Goal: Task Accomplishment & Management: Contribute content

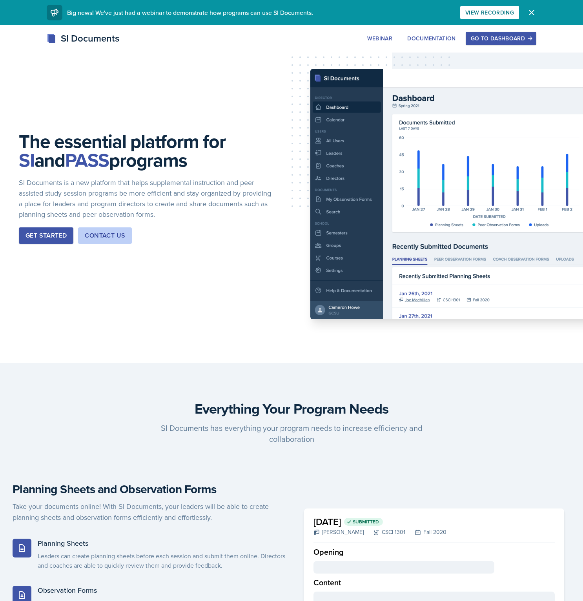
click at [503, 41] on div "Go to Dashboard" at bounding box center [501, 38] width 60 height 6
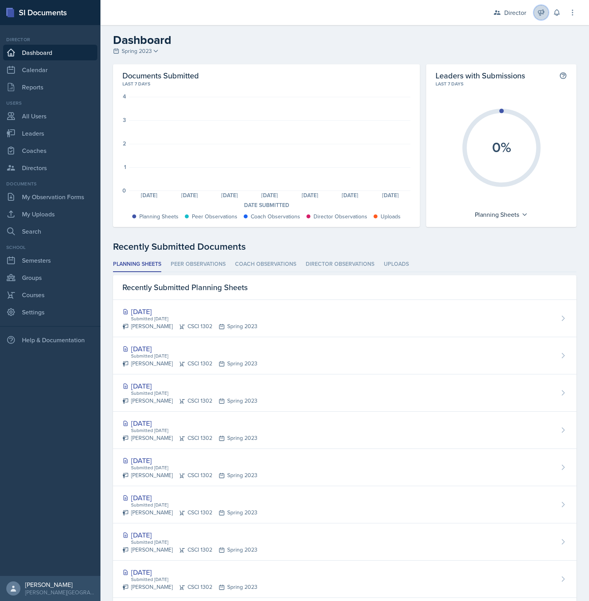
click at [539, 13] on icon at bounding box center [541, 13] width 6 height 6
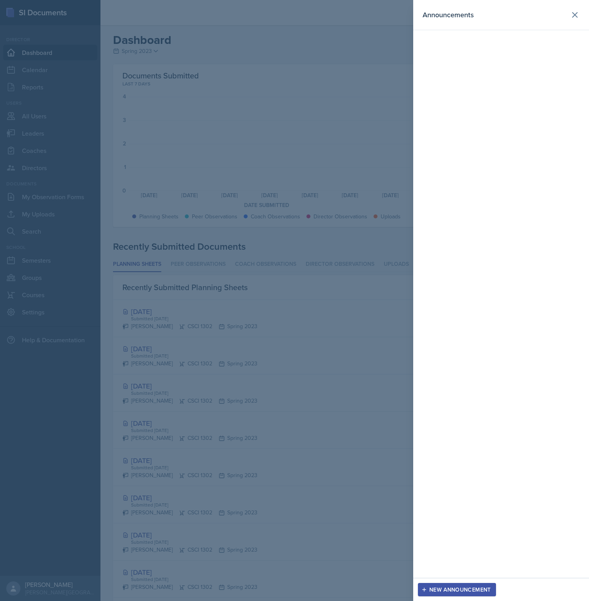
click at [465, 589] on div "New Announcement" at bounding box center [457, 590] width 68 height 6
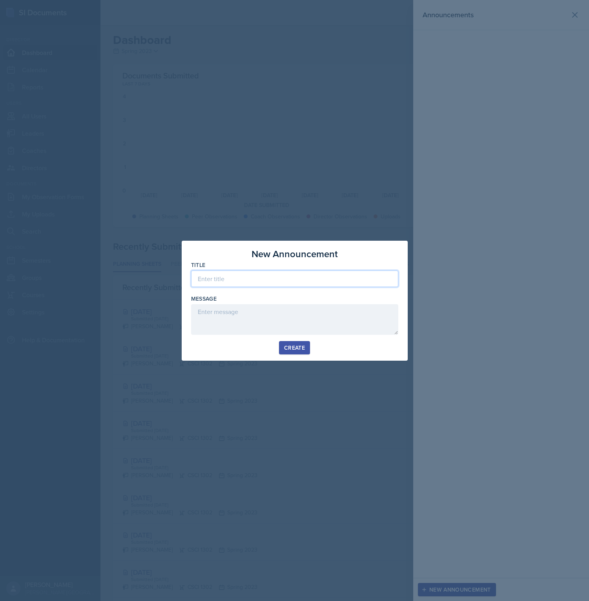
click at [253, 277] on input at bounding box center [294, 279] width 207 height 16
type input "test"
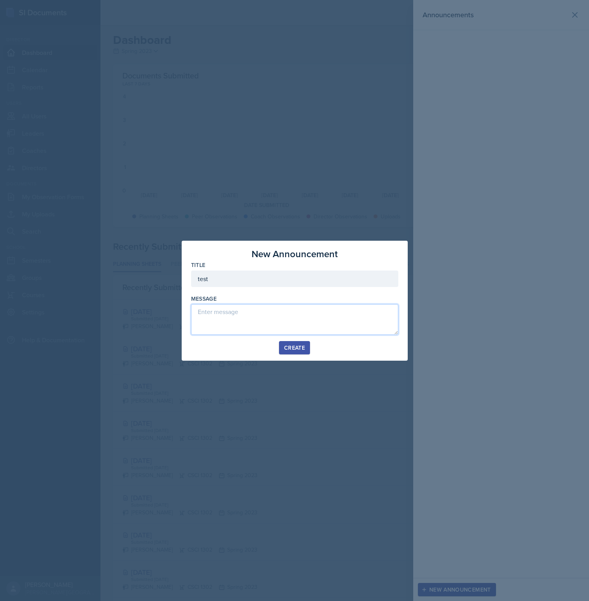
click at [243, 312] on textarea at bounding box center [294, 319] width 207 height 31
type textarea "test"
click at [286, 346] on div "Create" at bounding box center [294, 348] width 21 height 6
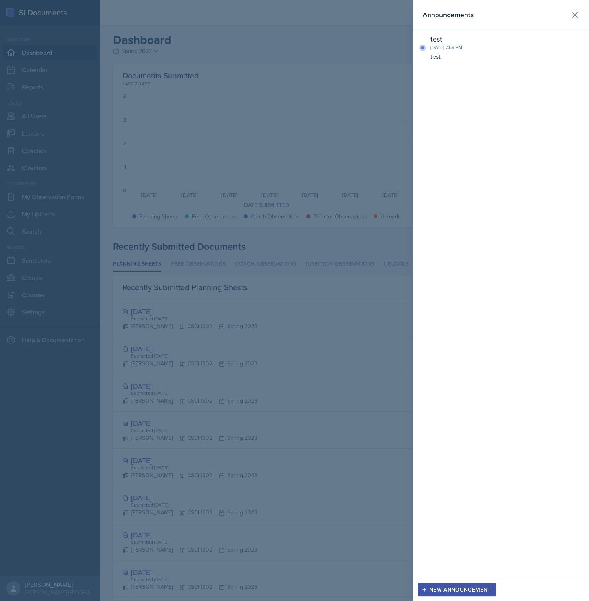
click at [465, 164] on div "Announcements test [DATE] 7:58 PM test" at bounding box center [501, 289] width 176 height 578
click at [422, 47] on span at bounding box center [422, 47] width 3 height 3
click at [434, 38] on div "test" at bounding box center [504, 39] width 149 height 9
click at [441, 64] on div "test [DATE] 7:58 PM test" at bounding box center [501, 48] width 176 height 36
click at [338, 54] on div at bounding box center [294, 300] width 589 height 601
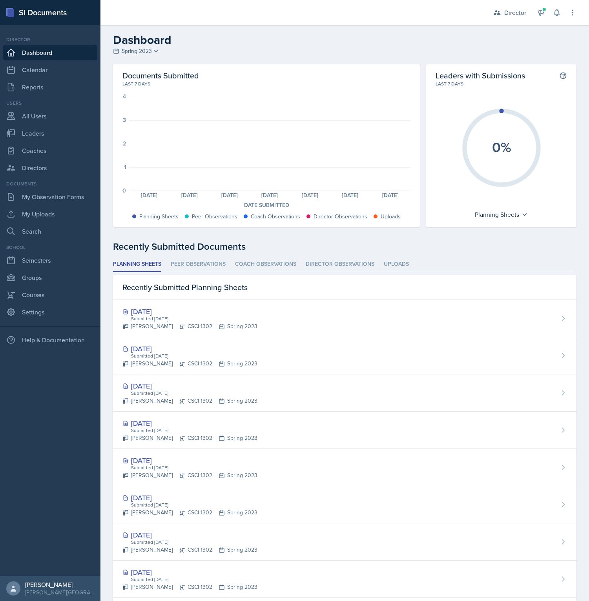
click at [526, 52] on div "Dashboard Spring 2023 Spring 2023 Fall 2022 Spring 2022" at bounding box center [344, 45] width 488 height 24
click at [540, 15] on icon at bounding box center [541, 13] width 6 height 6
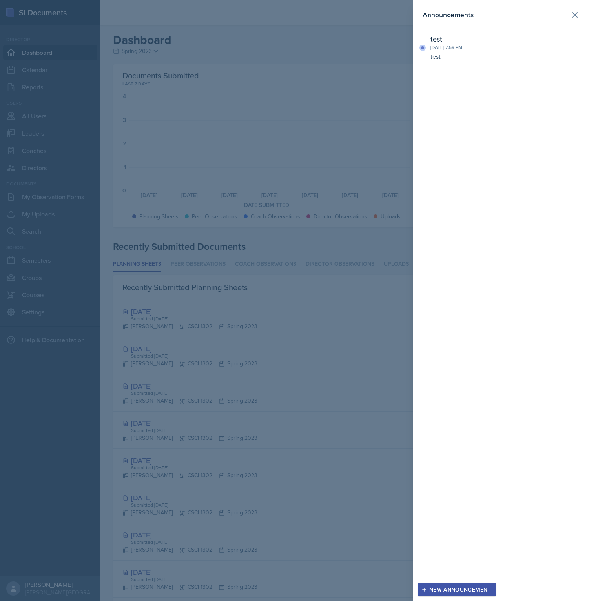
click at [382, 50] on div at bounding box center [294, 300] width 589 height 601
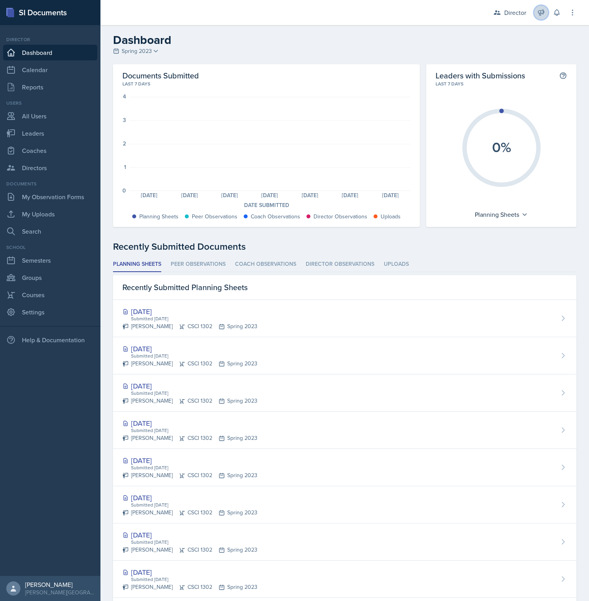
click at [542, 15] on icon at bounding box center [541, 13] width 8 height 8
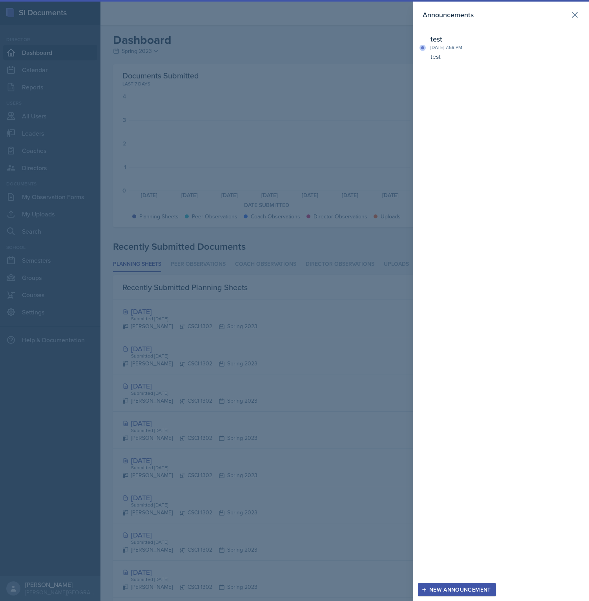
drag, startPoint x: 245, startPoint y: 62, endPoint x: 251, endPoint y: 62, distance: 5.9
click at [245, 62] on div at bounding box center [294, 300] width 589 height 601
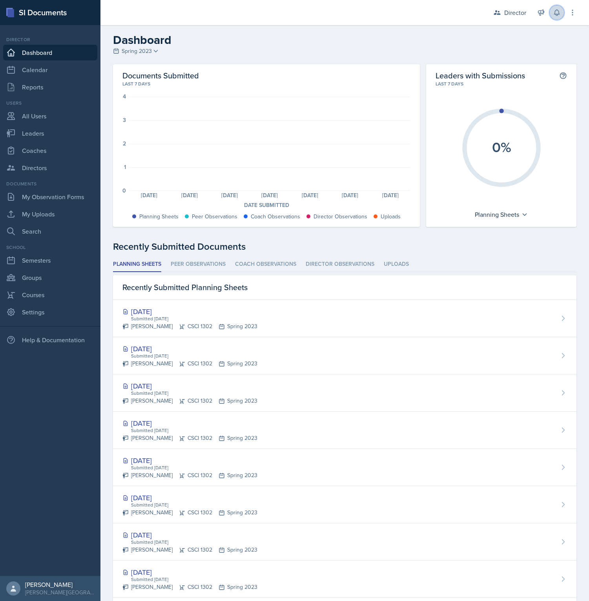
click at [554, 15] on icon at bounding box center [557, 13] width 8 height 8
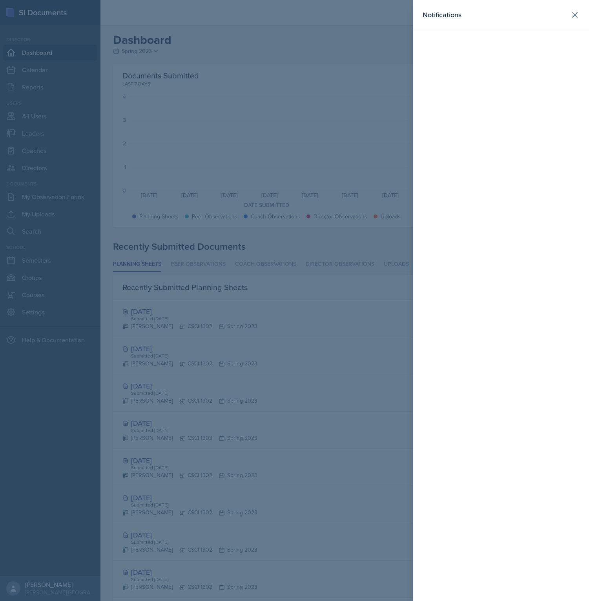
click at [228, 47] on div at bounding box center [294, 300] width 589 height 601
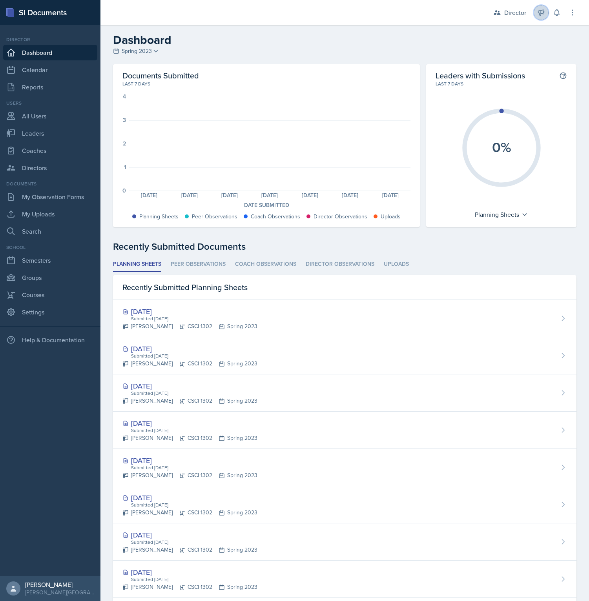
click at [542, 15] on icon at bounding box center [541, 13] width 8 height 8
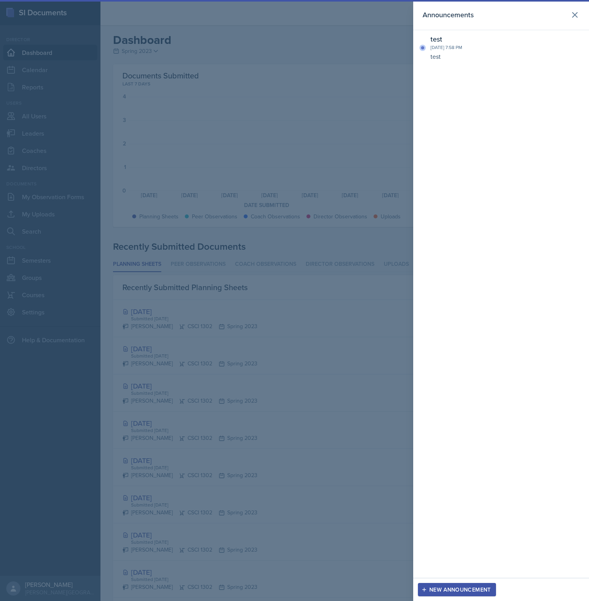
click at [262, 46] on div at bounding box center [294, 300] width 589 height 601
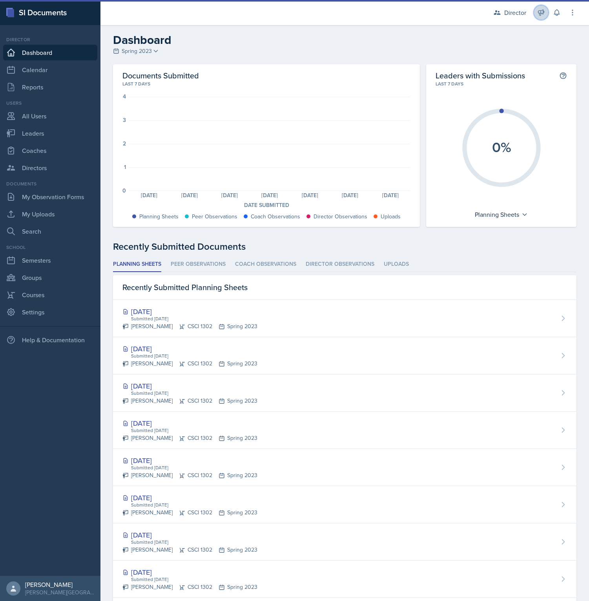
click at [541, 11] on icon at bounding box center [541, 13] width 8 height 8
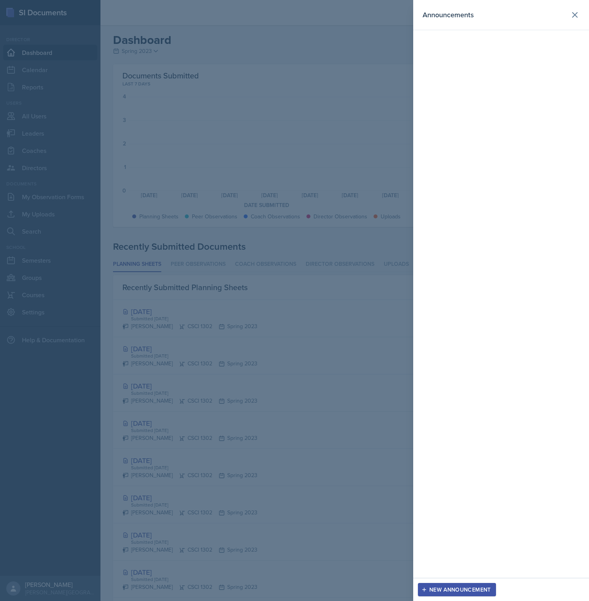
click at [322, 84] on div at bounding box center [294, 300] width 589 height 601
